Goal: Download file/media

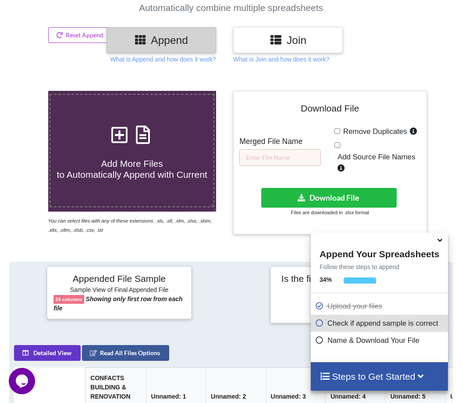
scroll to position [79, 0]
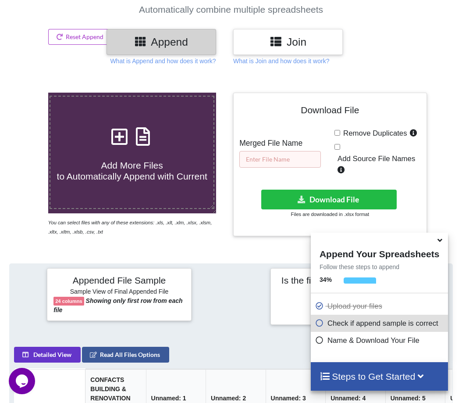
click at [277, 156] on input "text" at bounding box center [281, 159] width 82 height 17
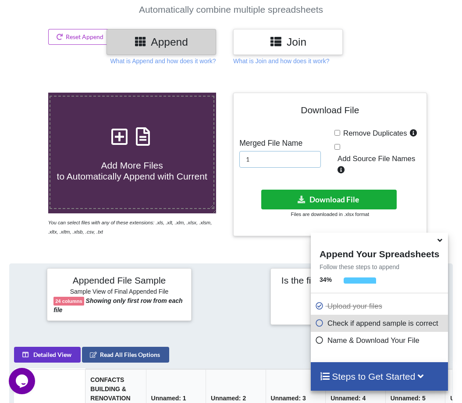
type input "1"
click at [326, 197] on button "Download File" at bounding box center [329, 199] width 136 height 20
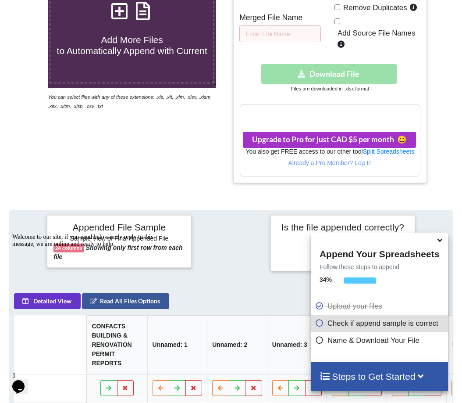
scroll to position [193, 0]
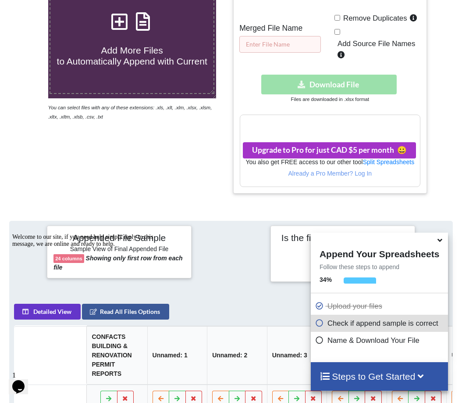
click at [293, 41] on input "text" at bounding box center [281, 44] width 82 height 17
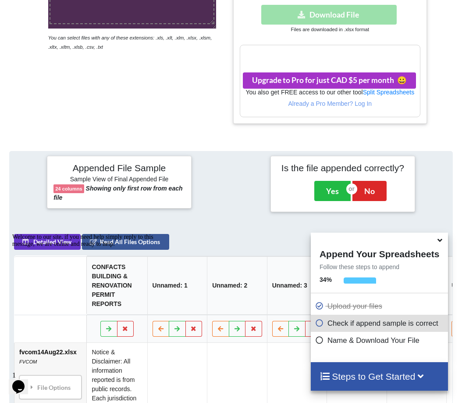
scroll to position [413, 0]
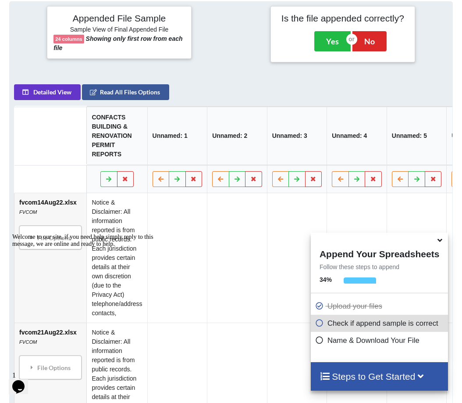
type input "r"
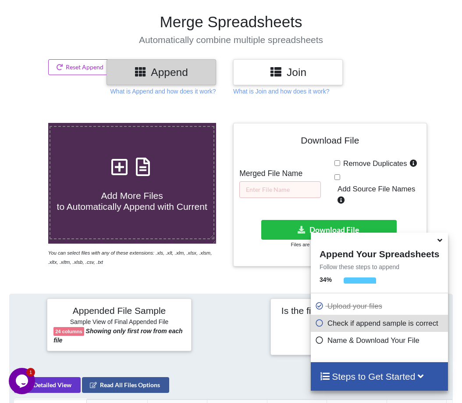
scroll to position [35, 0]
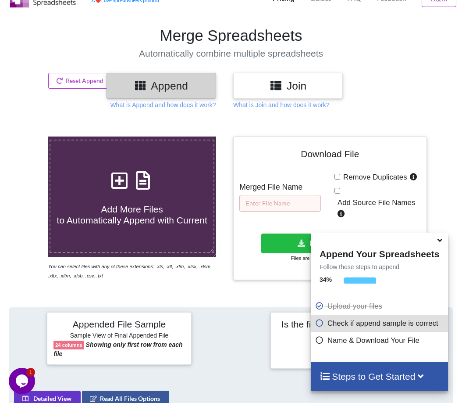
click at [285, 207] on input "text" at bounding box center [281, 203] width 82 height 17
type input "g"
click at [285, 241] on button "Download File" at bounding box center [329, 243] width 136 height 20
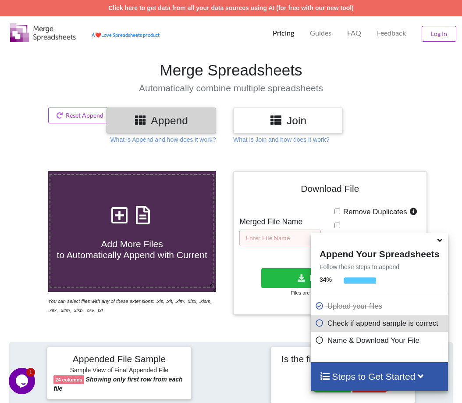
click at [272, 238] on input "text" at bounding box center [281, 237] width 82 height 17
type input "gr"
click at [284, 274] on button "Download File" at bounding box center [329, 278] width 136 height 20
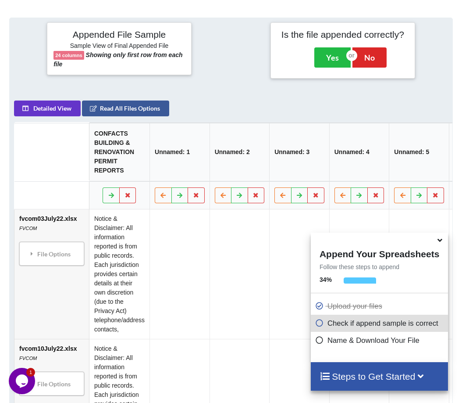
scroll to position [106, 0]
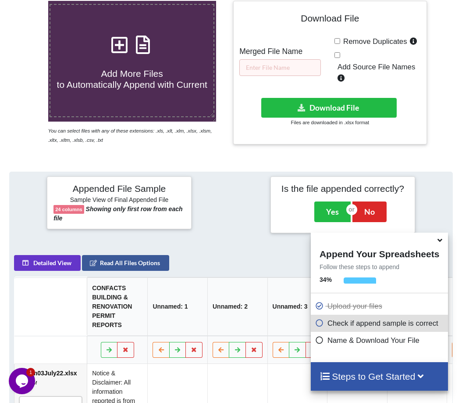
scroll to position [166, 0]
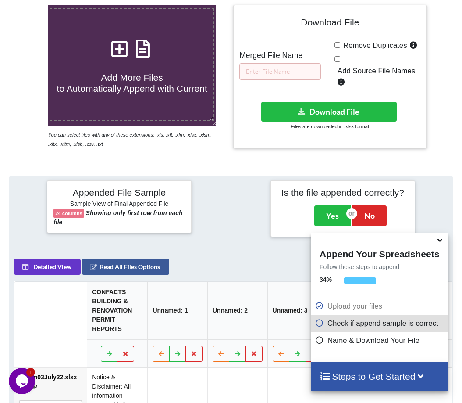
drag, startPoint x: 276, startPoint y: 80, endPoint x: 276, endPoint y: 73, distance: 7.0
click at [276, 79] on div "Download File Merged File Name Remove Duplicates Add Source File Names Download…" at bounding box center [330, 76] width 181 height 130
click at [276, 72] on input "text" at bounding box center [281, 71] width 82 height 17
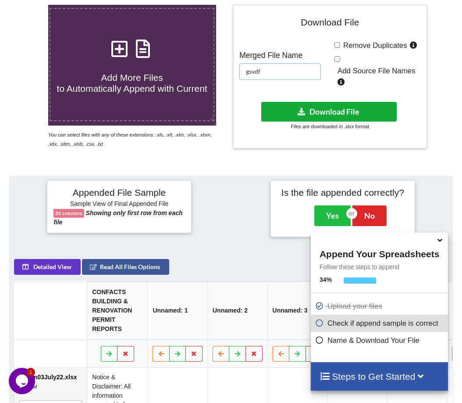
type input "gsvdf"
click at [299, 113] on icon at bounding box center [301, 111] width 9 height 7
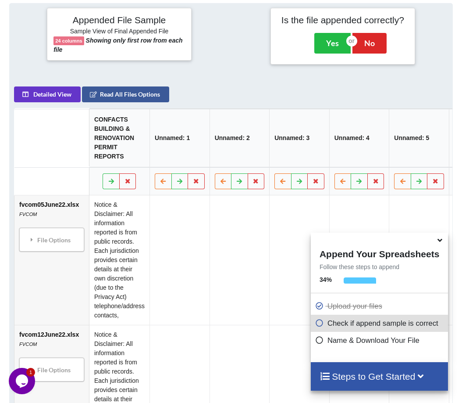
scroll to position [79, 0]
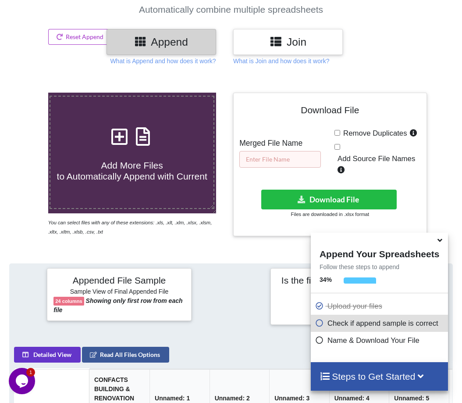
click at [302, 156] on input "text" at bounding box center [281, 159] width 82 height 17
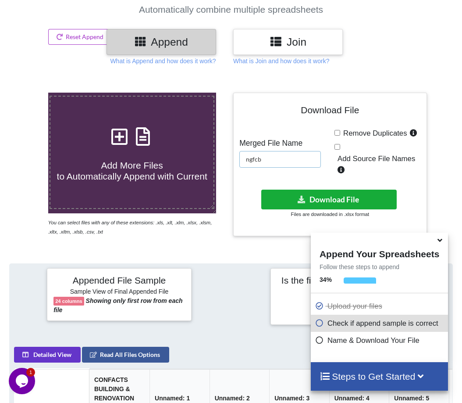
type input "ngfcb"
click at [298, 190] on button "Download File" at bounding box center [329, 199] width 136 height 20
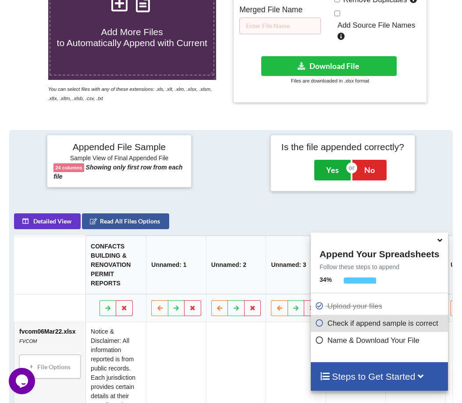
scroll to position [79, 0]
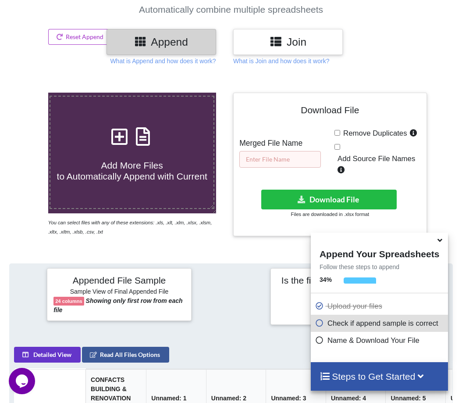
click at [301, 156] on input "text" at bounding box center [281, 159] width 82 height 17
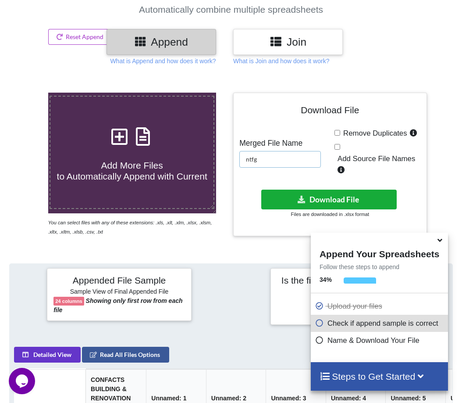
type input "ntfg"
click at [318, 194] on button "Download File" at bounding box center [329, 199] width 136 height 20
